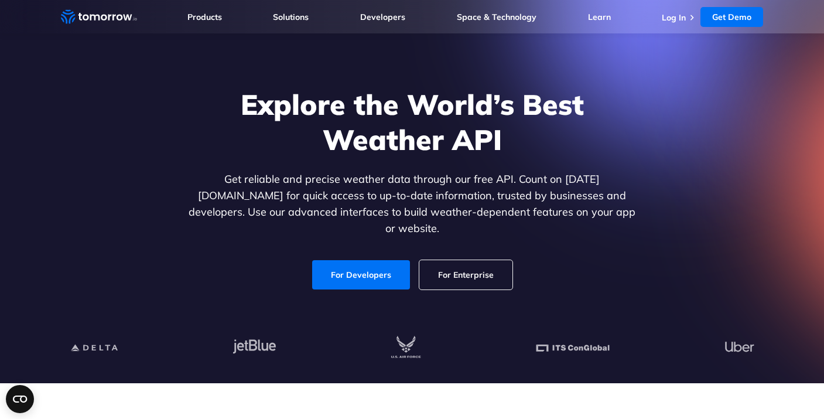
scroll to position [30, 0]
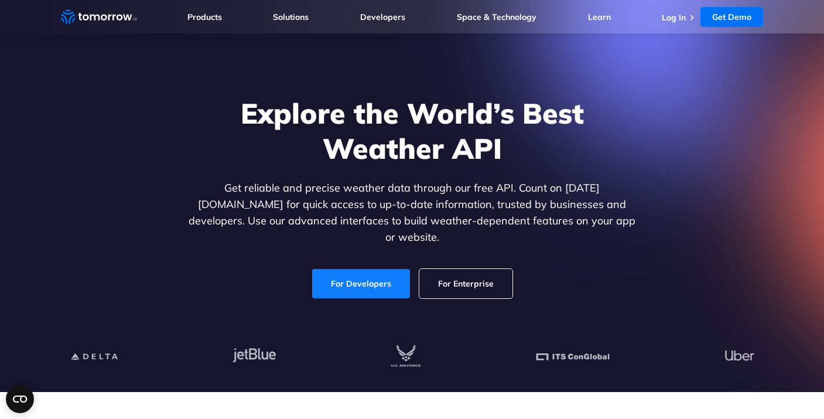
click at [342, 273] on link "For Developers" at bounding box center [361, 283] width 98 height 29
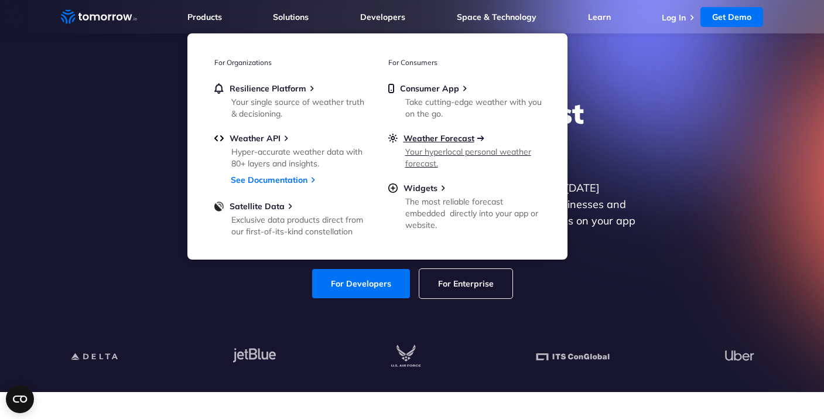
click at [436, 137] on span "Weather Forecast" at bounding box center [438, 138] width 71 height 11
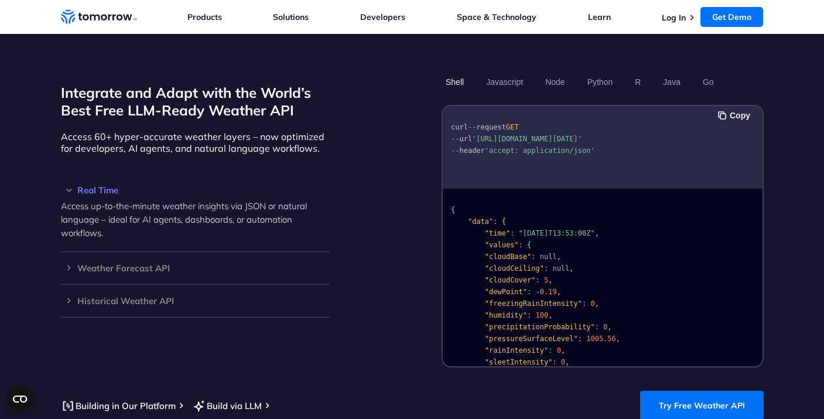
scroll to position [984, 0]
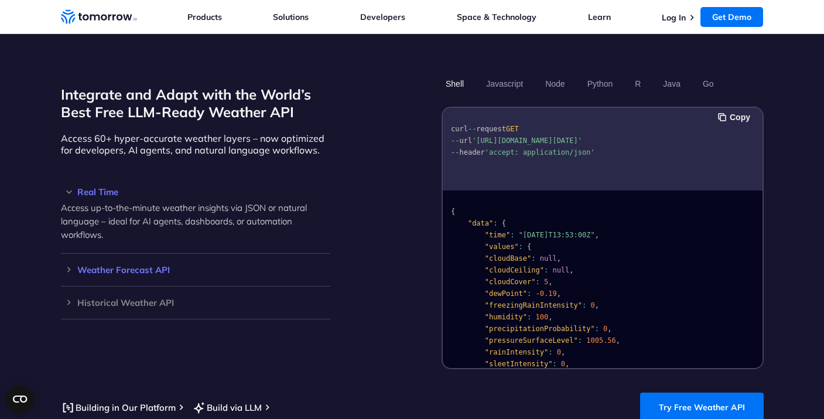
click at [131, 265] on h3 "Weather Forecast API" at bounding box center [195, 269] width 269 height 9
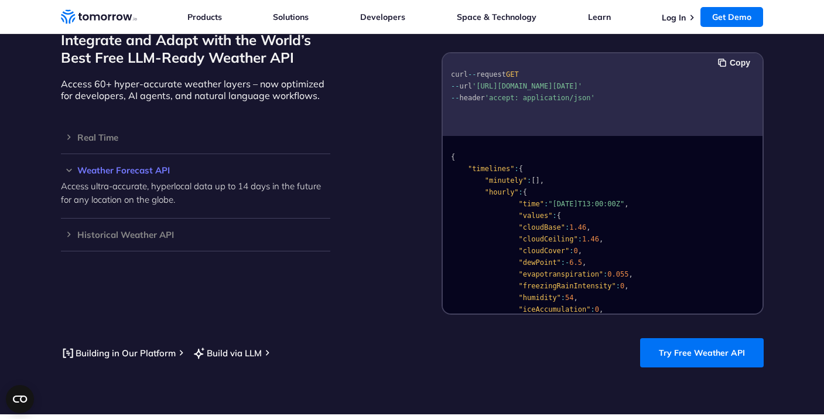
scroll to position [1039, 0]
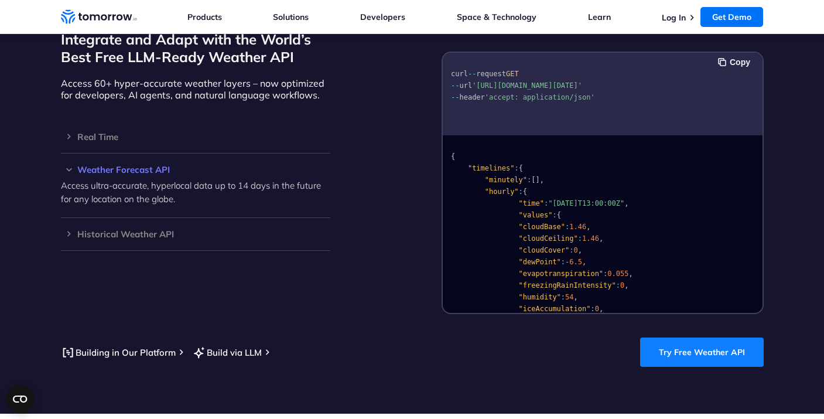
click at [695, 343] on link "Try Free Weather API" at bounding box center [702, 351] width 124 height 29
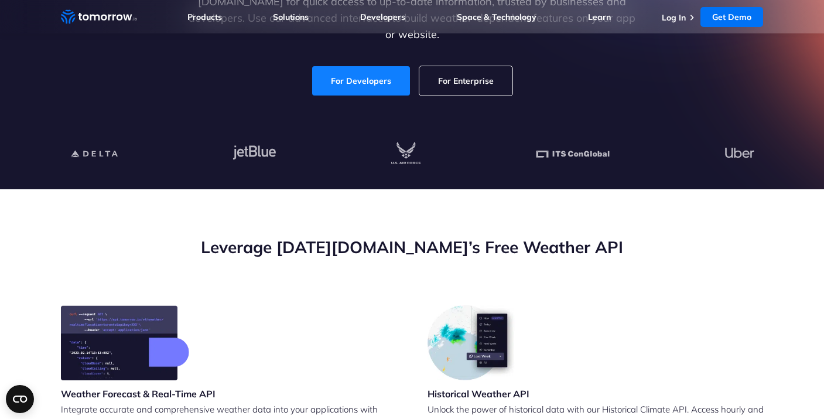
scroll to position [235, 0]
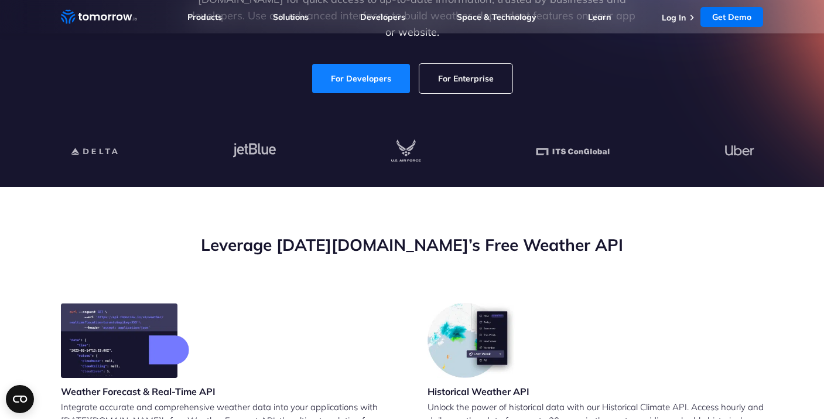
click at [368, 64] on link "For Developers" at bounding box center [361, 78] width 98 height 29
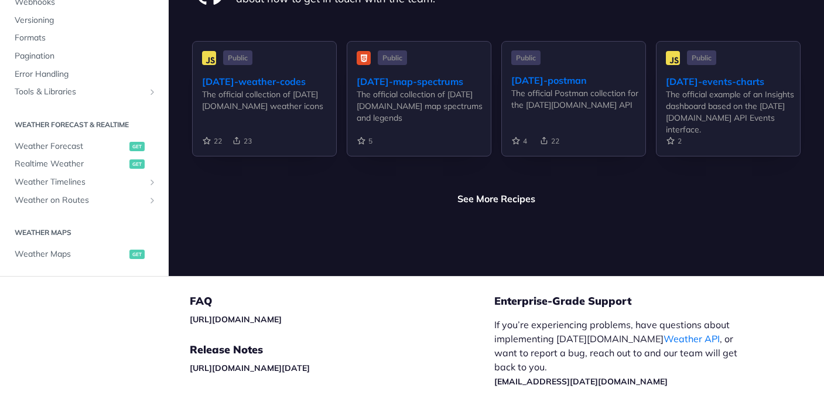
scroll to position [2850, 0]
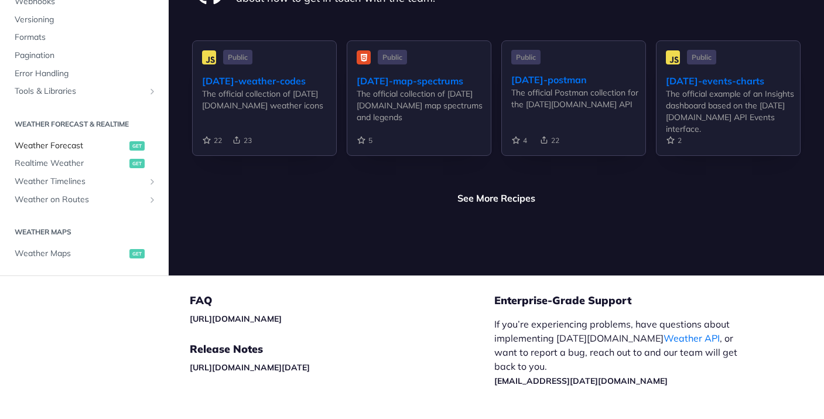
click at [59, 140] on span "Weather Forecast" at bounding box center [71, 146] width 112 height 12
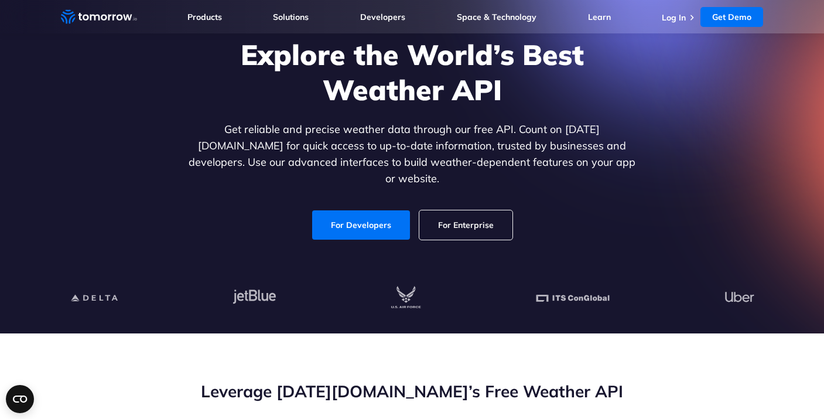
scroll to position [94, 0]
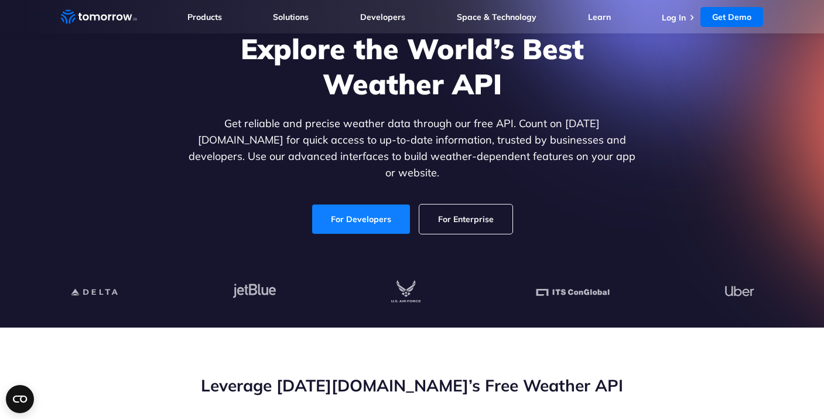
click at [362, 207] on link "For Developers" at bounding box center [361, 218] width 98 height 29
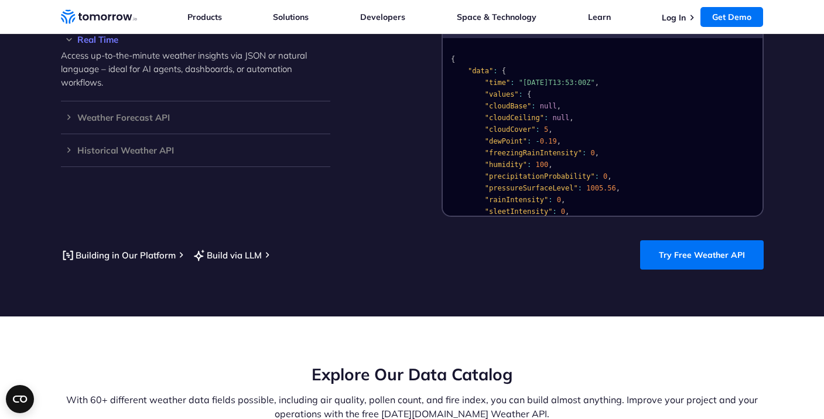
scroll to position [1134, 0]
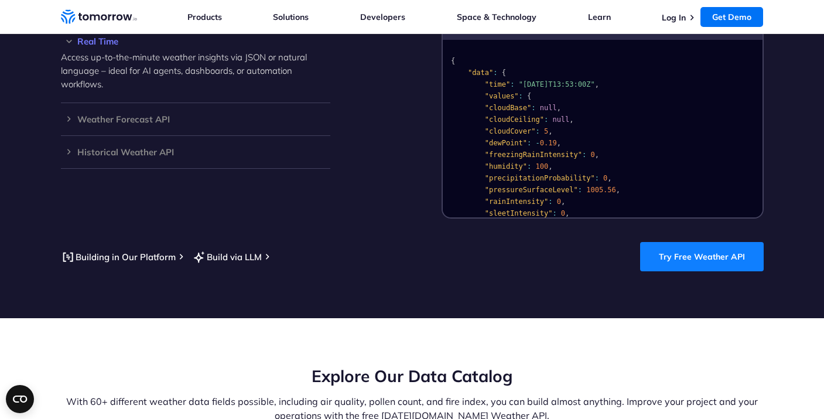
click at [709, 242] on link "Try Free Weather API" at bounding box center [702, 256] width 124 height 29
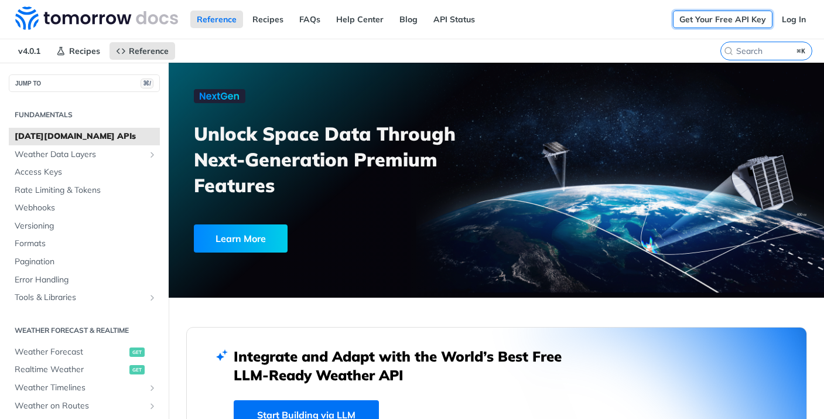
click at [730, 17] on link "Get Your Free API Key" at bounding box center [723, 20] width 100 height 18
